Goal: Find specific page/section

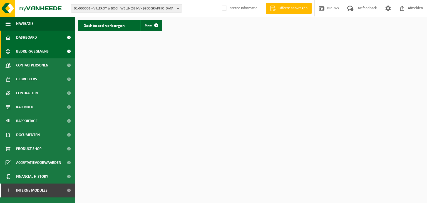
click at [38, 52] on span "Bedrijfsgegevens" at bounding box center [32, 51] width 33 height 14
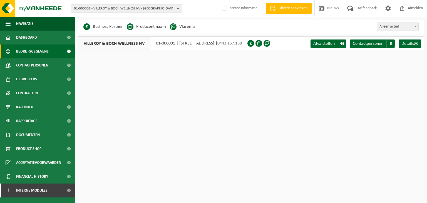
click at [170, 7] on span "01-000001 - VILLEROY & BOCH WELLNESS NV - ROESELARE" at bounding box center [124, 8] width 101 height 8
click at [153, 18] on input "text" at bounding box center [126, 17] width 108 height 7
paste input "Monument Vandekerckhove"
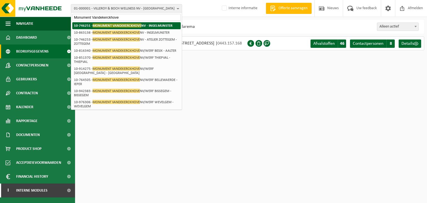
type input "Monument Vandekerckhove"
click at [102, 24] on span "MONUMENT VANDEKERCKHOVE" at bounding box center [117, 25] width 49 height 4
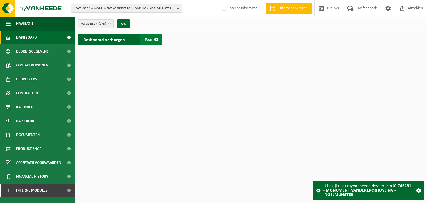
click at [154, 39] on span at bounding box center [156, 39] width 11 height 11
